Goal: Check status

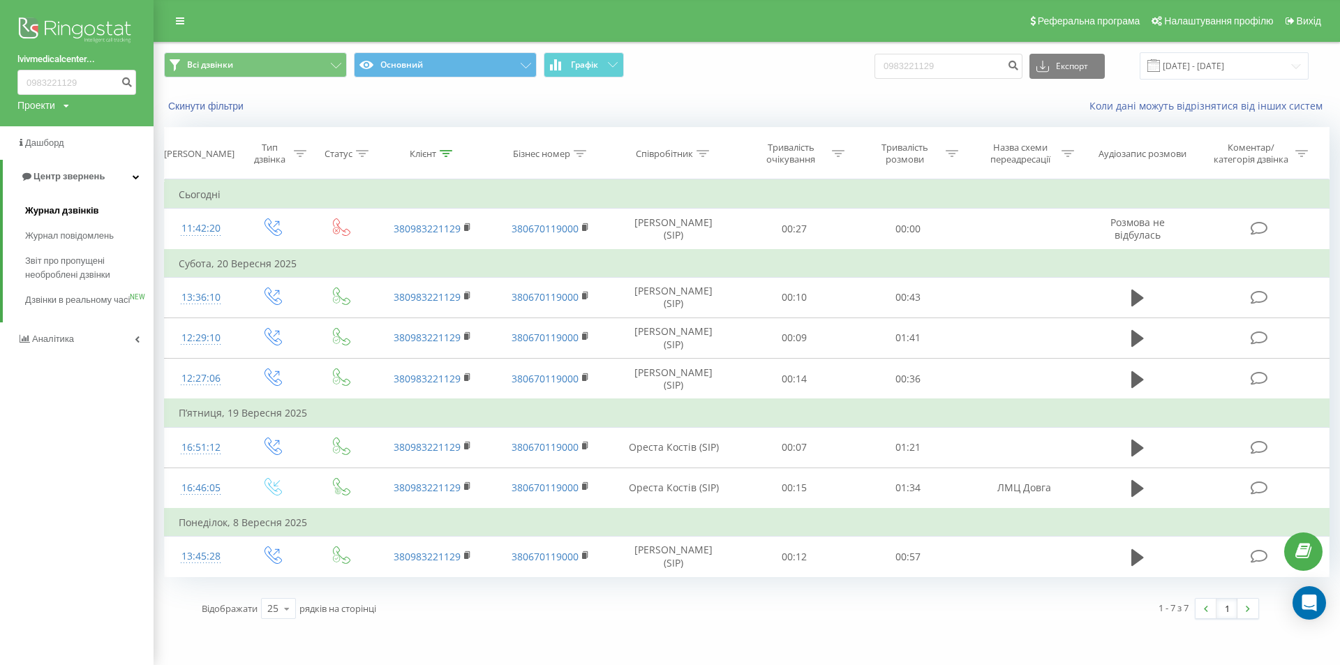
click at [71, 216] on span "Журнал дзвінків" at bounding box center [62, 211] width 74 height 14
